Goal: Task Accomplishment & Management: Use online tool/utility

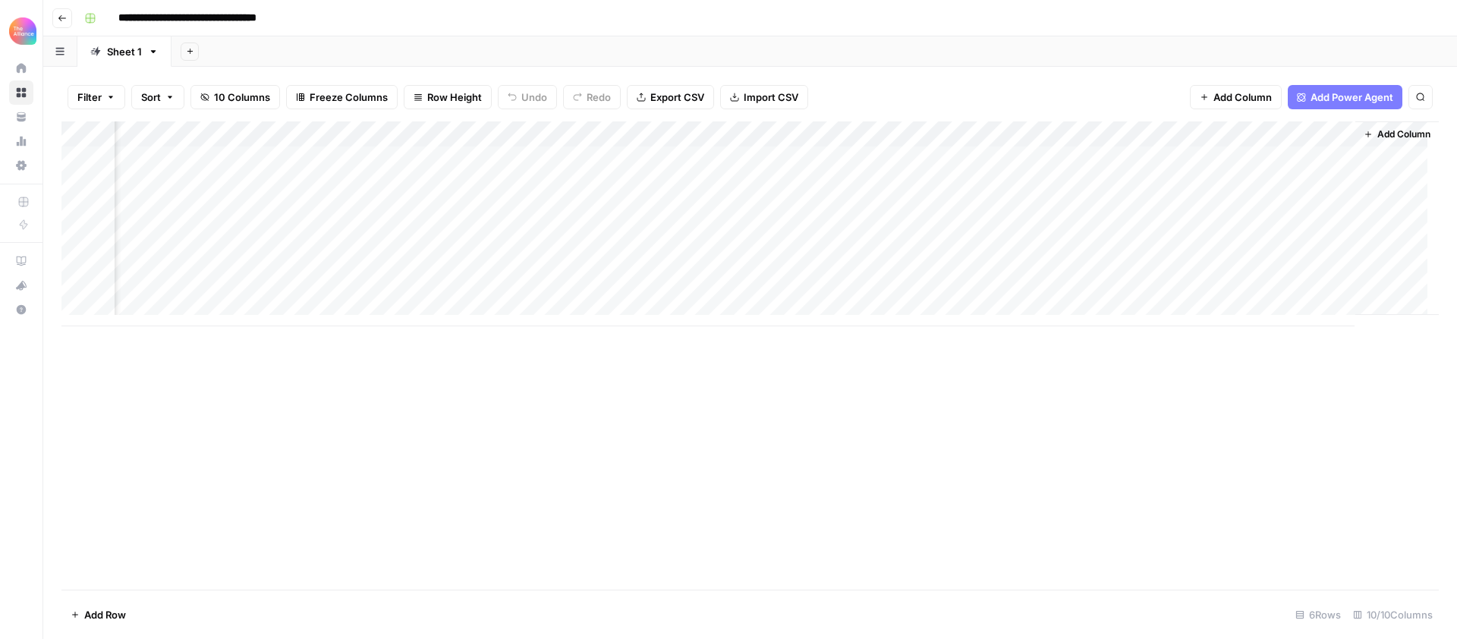
scroll to position [0, 138]
click at [1036, 133] on div "Add Column" at bounding box center [749, 223] width 1377 height 205
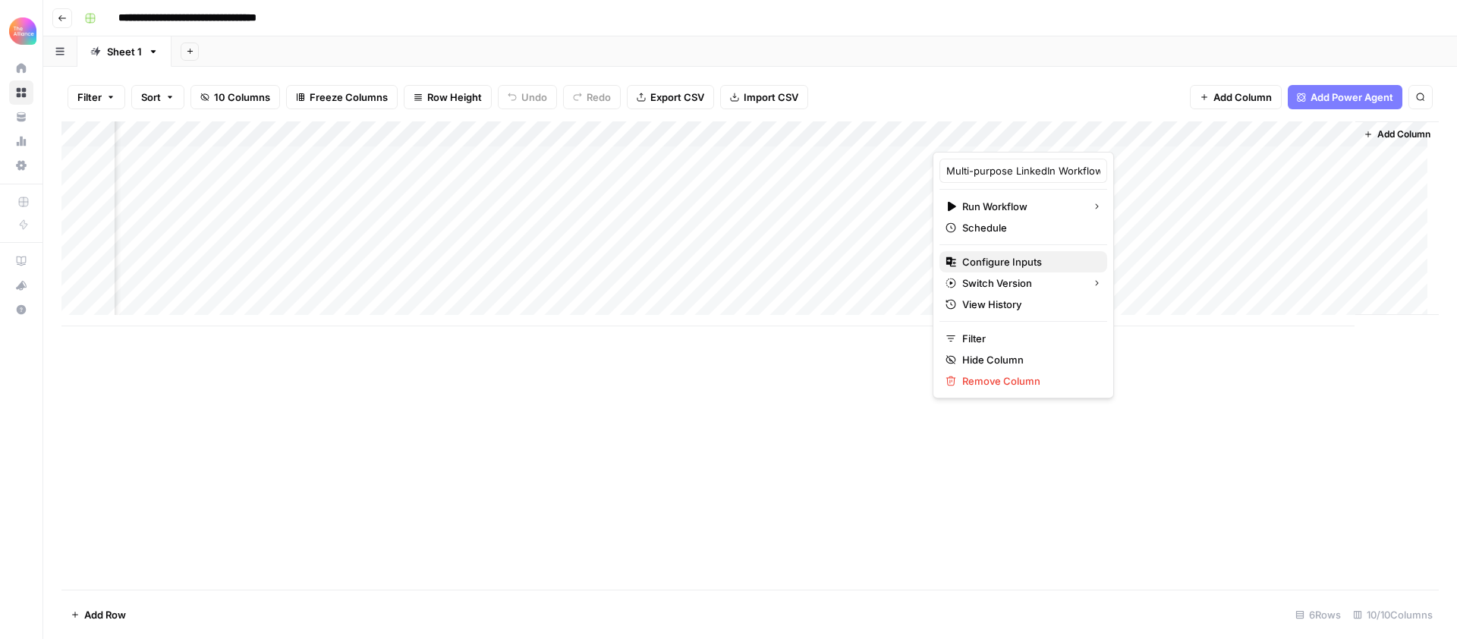
click at [1034, 263] on span "Configure Inputs" at bounding box center [1028, 261] width 133 height 15
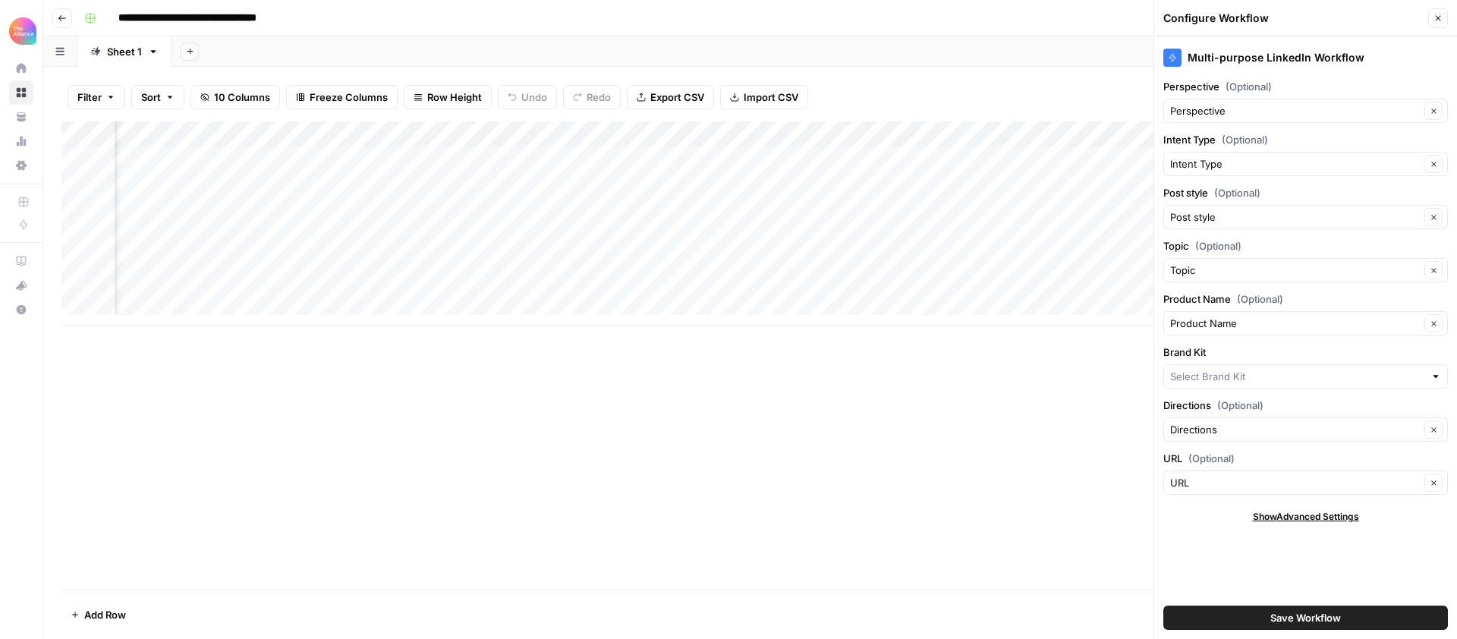
type input "People Alliance"
click at [1272, 374] on input "Brand Kit" at bounding box center [1295, 376] width 250 height 15
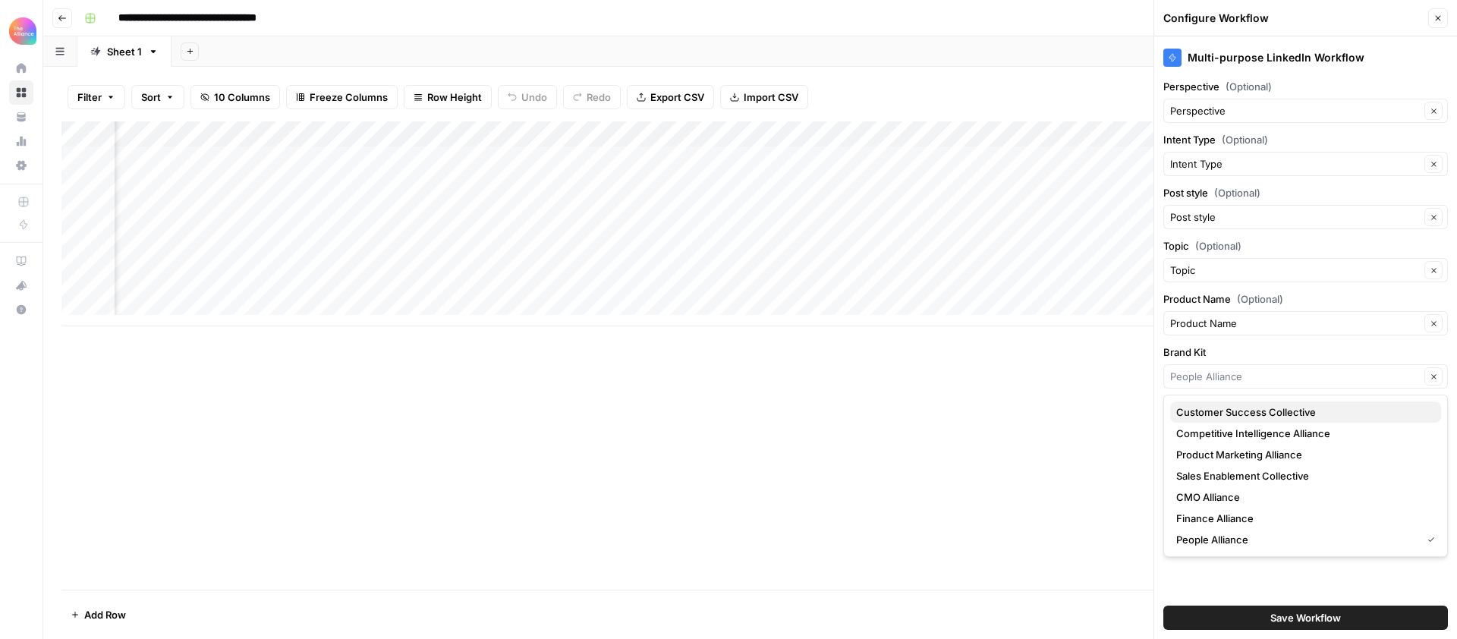
click at [1265, 415] on span "Customer Success Collective" at bounding box center [1302, 411] width 253 height 15
type input "Customer Success Collective"
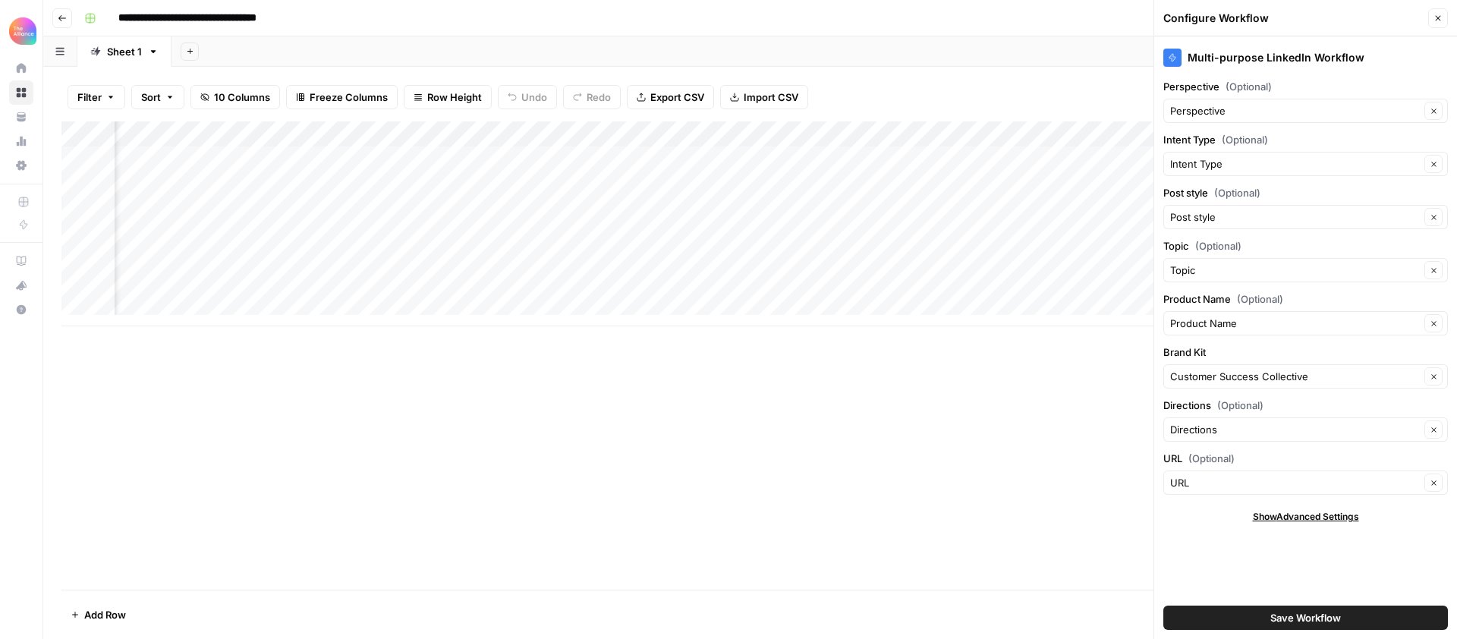
click at [1277, 618] on span "Save Workflow" at bounding box center [1305, 617] width 71 height 15
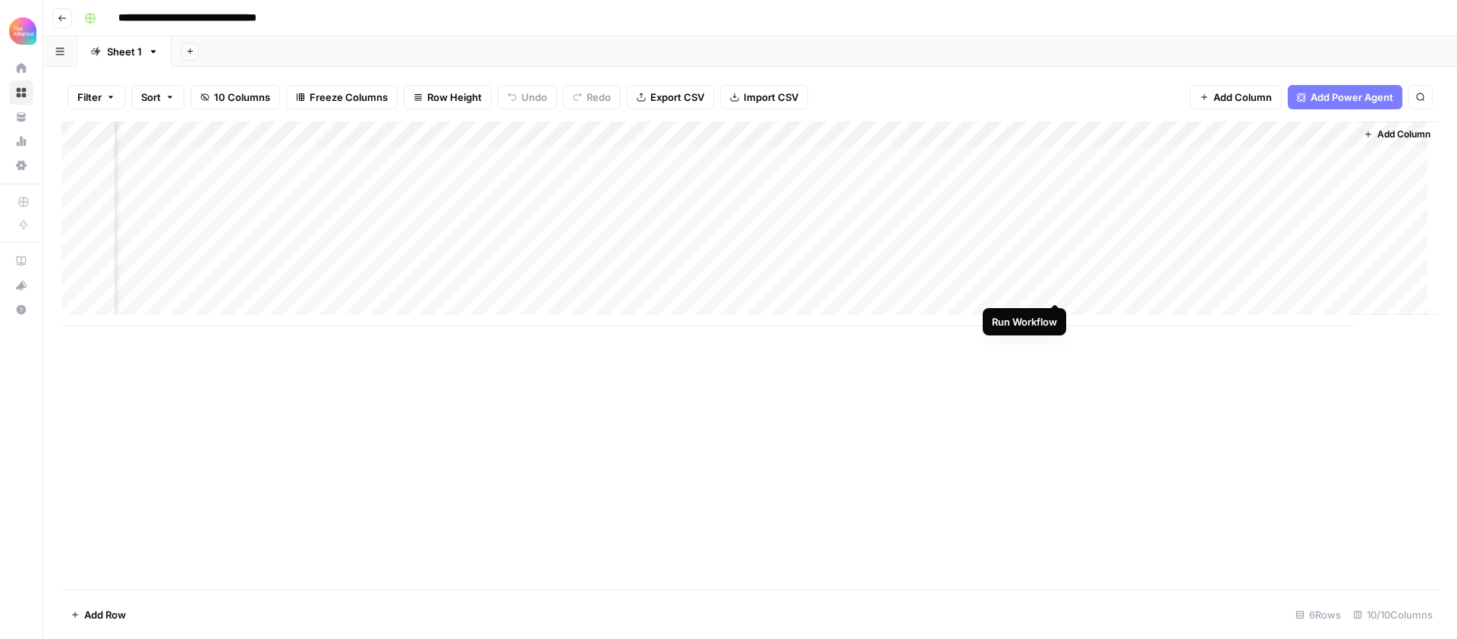
click at [1054, 289] on div "Add Column" at bounding box center [749, 223] width 1377 height 205
click at [1033, 131] on div "Add Column" at bounding box center [749, 223] width 1377 height 205
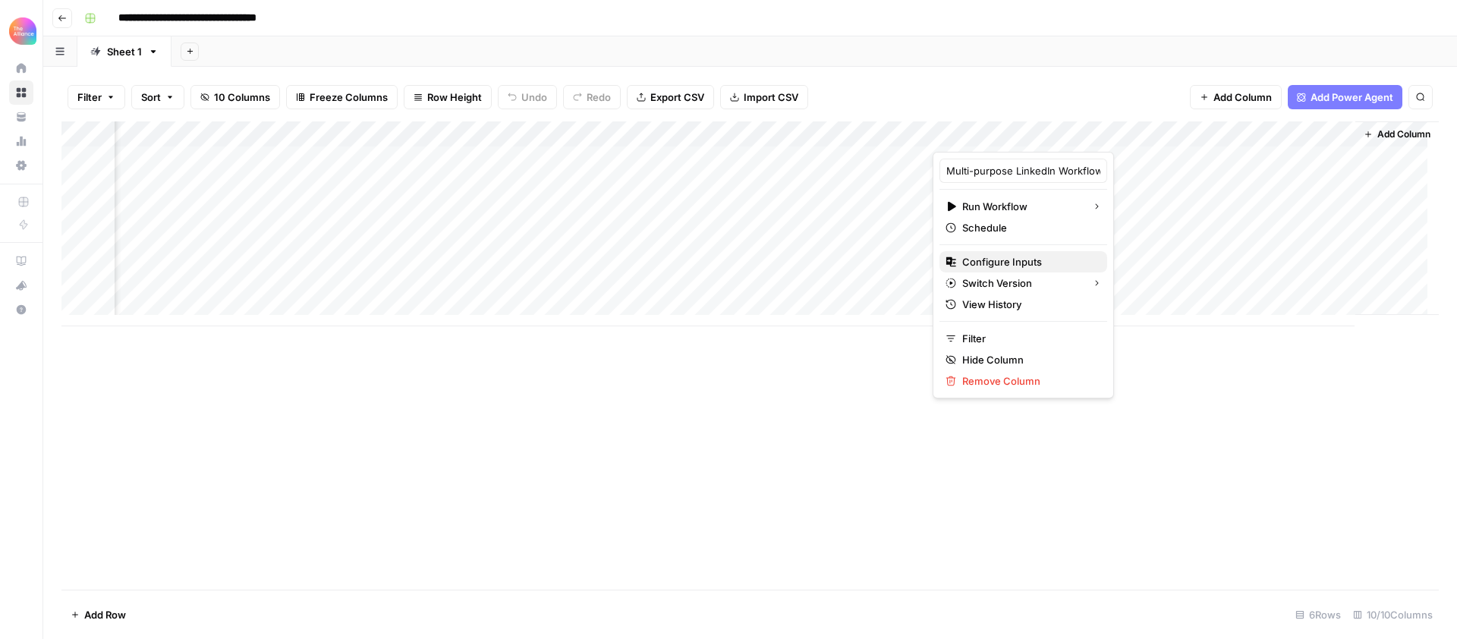
click at [1016, 264] on span "Configure Inputs" at bounding box center [1028, 261] width 133 height 15
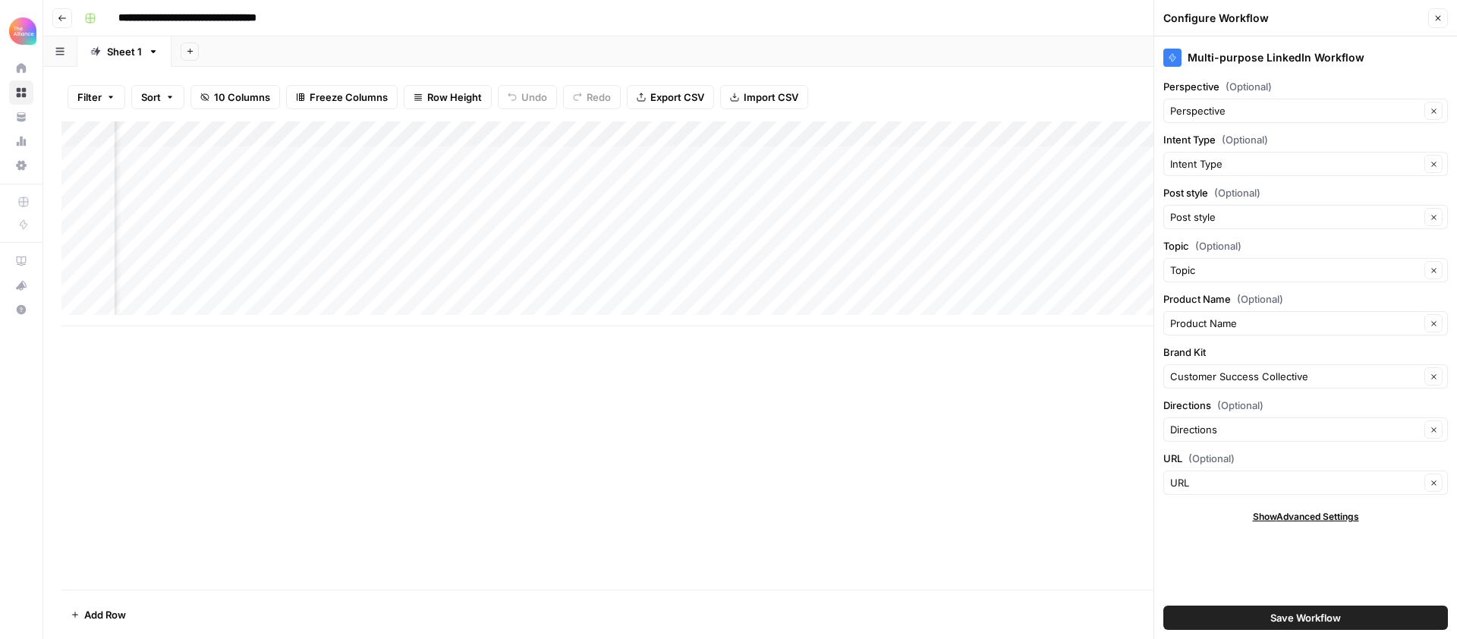
click at [1438, 14] on icon "button" at bounding box center [1437, 18] width 9 height 9
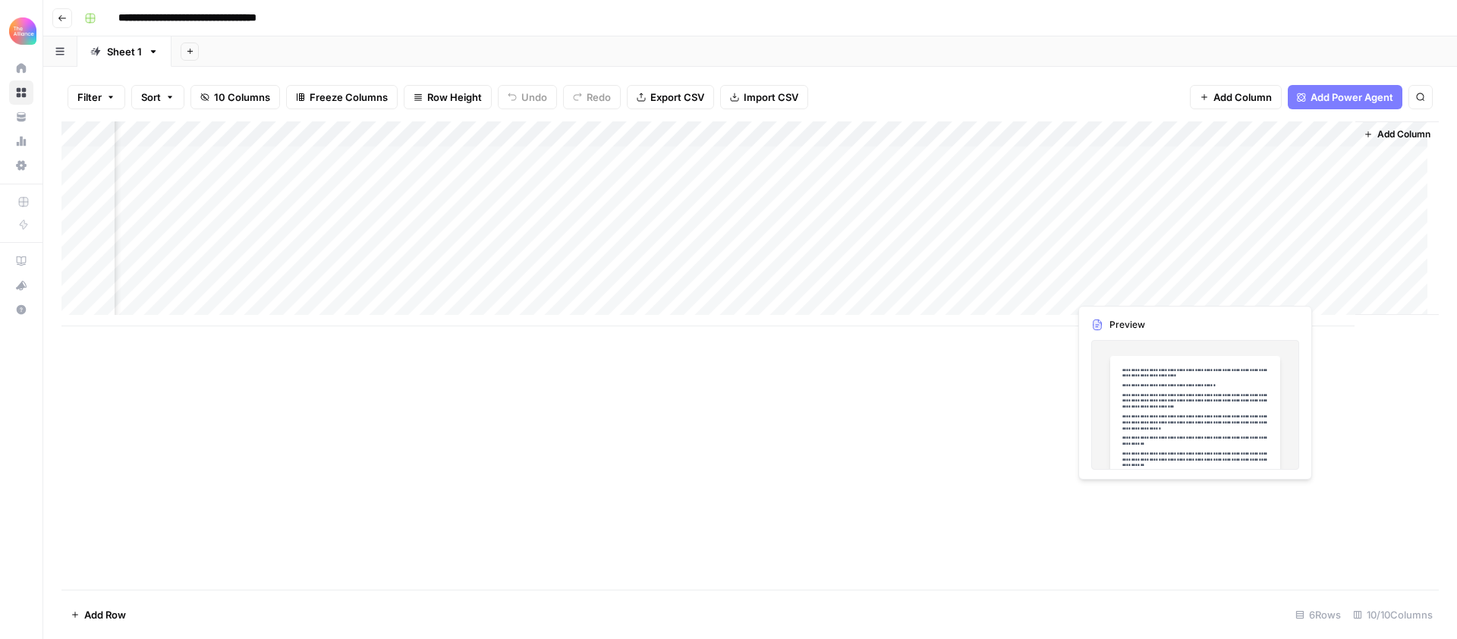
click at [1145, 291] on div "Add Column" at bounding box center [749, 223] width 1377 height 205
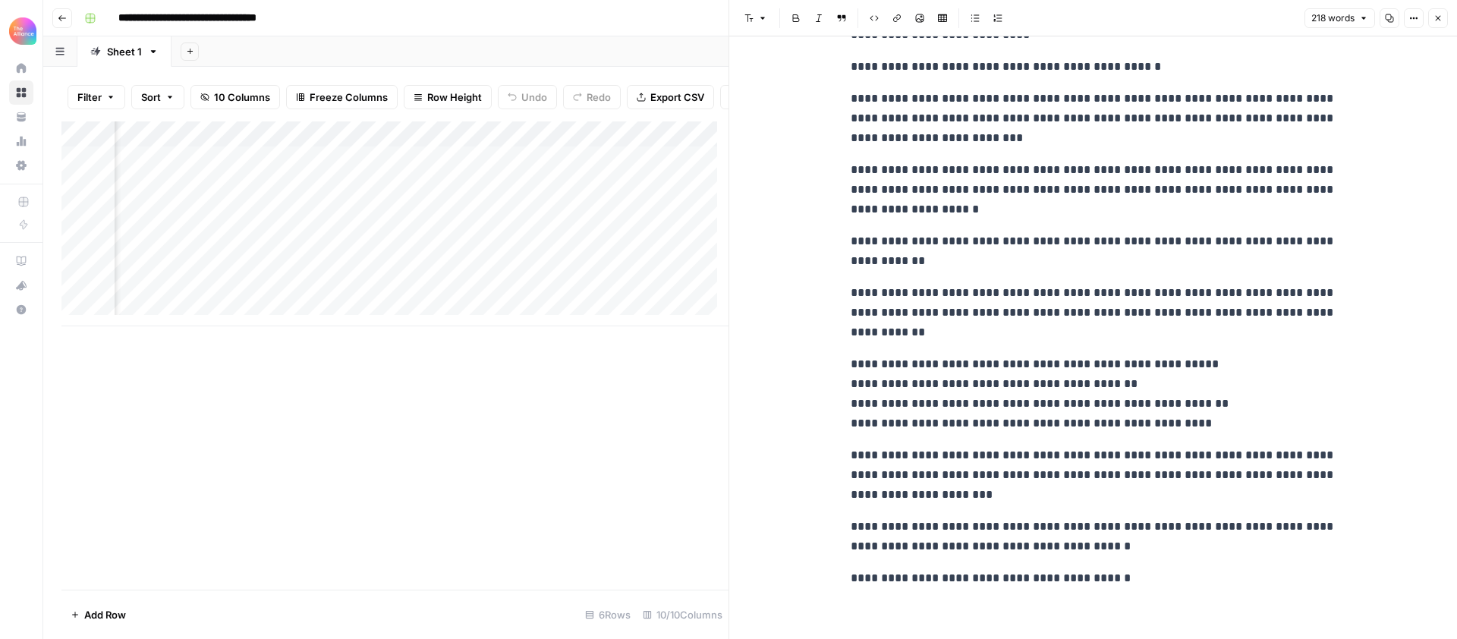
scroll to position [65, 0]
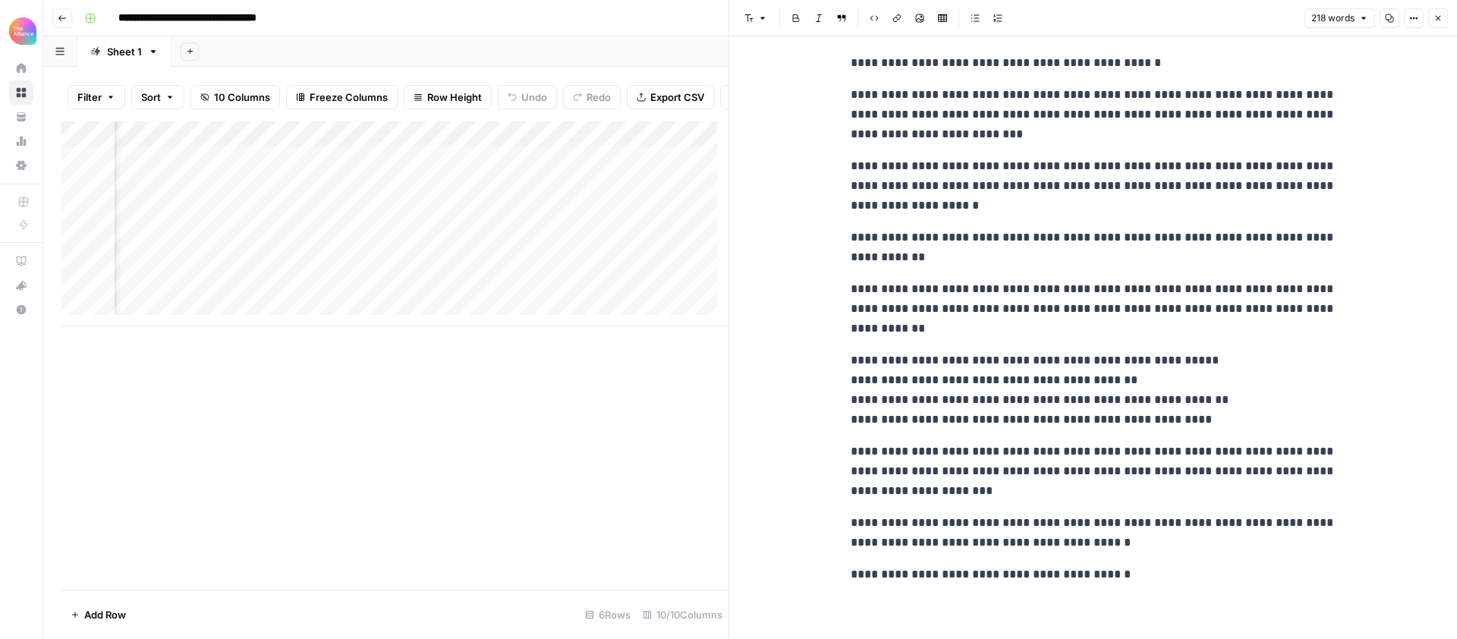
click at [1431, 21] on button "Close" at bounding box center [1438, 18] width 20 height 20
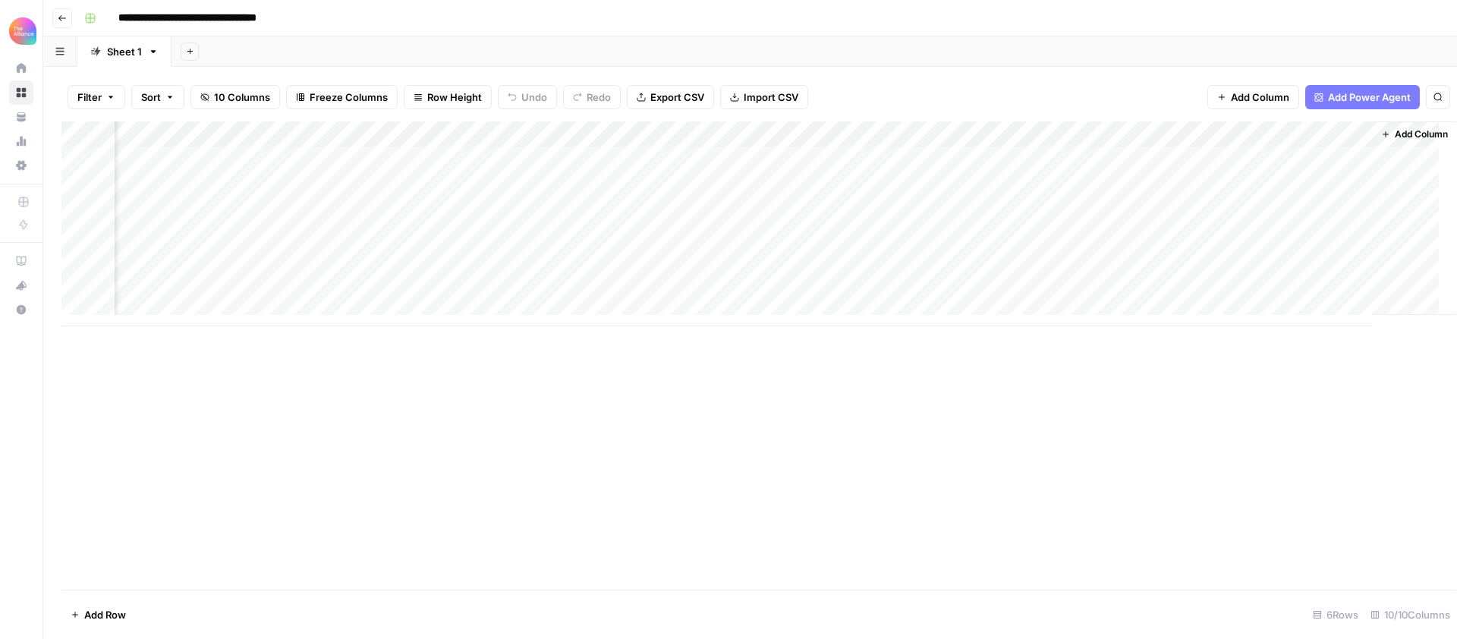
scroll to position [0, 120]
